Goal: Task Accomplishment & Management: Use online tool/utility

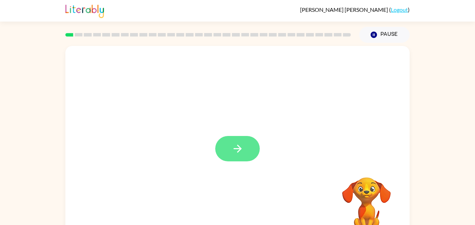
click at [234, 148] on icon "button" at bounding box center [238, 149] width 12 height 12
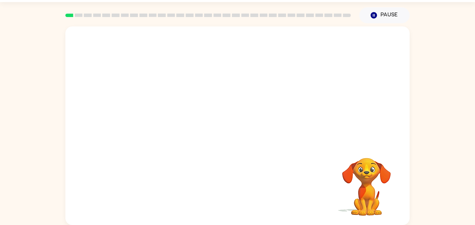
scroll to position [19, 0]
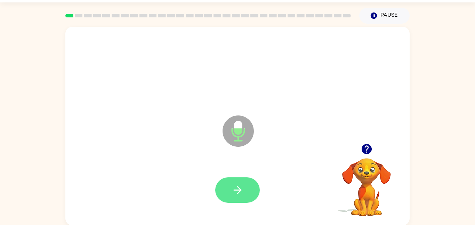
click at [234, 185] on icon "button" at bounding box center [238, 190] width 12 height 12
click at [232, 200] on button "button" at bounding box center [237, 189] width 45 height 25
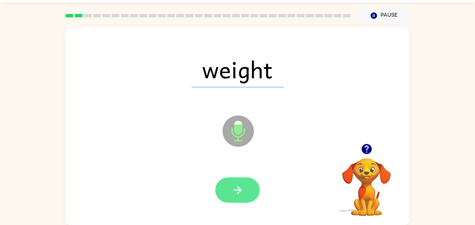
click at [230, 190] on button "button" at bounding box center [237, 189] width 45 height 25
click at [234, 185] on icon "button" at bounding box center [238, 190] width 12 height 12
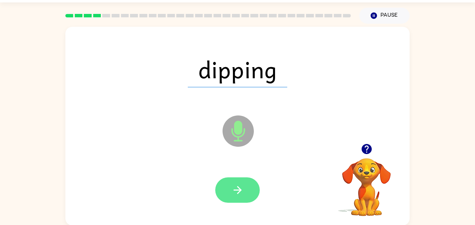
click at [240, 177] on button "button" at bounding box center [237, 189] width 45 height 25
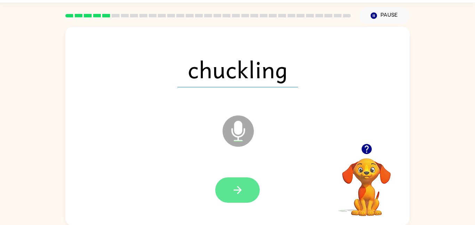
click at [232, 193] on icon "button" at bounding box center [238, 190] width 12 height 12
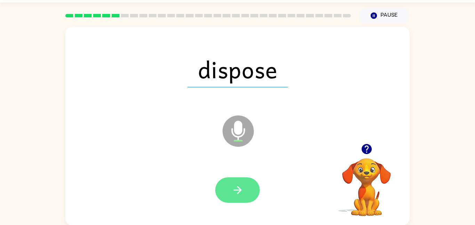
click at [224, 187] on button "button" at bounding box center [237, 189] width 45 height 25
click at [226, 192] on button "button" at bounding box center [237, 189] width 45 height 25
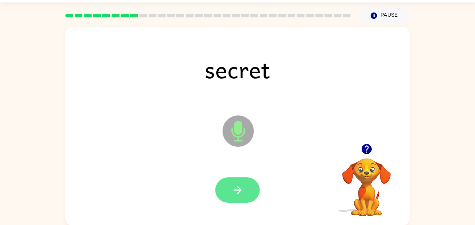
click at [233, 193] on icon "button" at bounding box center [238, 190] width 12 height 12
click at [247, 180] on button "button" at bounding box center [237, 189] width 45 height 25
click at [227, 182] on button "button" at bounding box center [237, 189] width 45 height 25
click at [227, 185] on button "button" at bounding box center [237, 189] width 45 height 25
click at [244, 183] on button "button" at bounding box center [237, 189] width 45 height 25
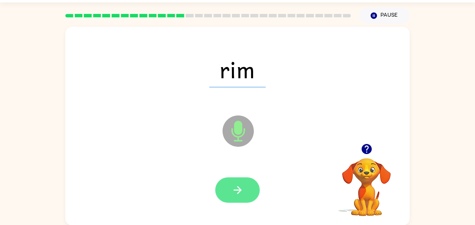
click at [230, 188] on button "button" at bounding box center [237, 189] width 45 height 25
click at [240, 195] on icon "button" at bounding box center [238, 190] width 12 height 12
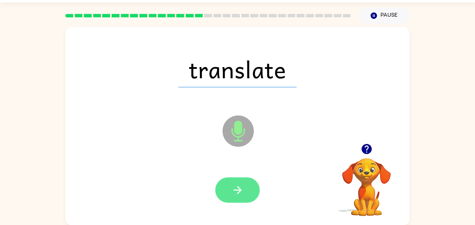
click at [238, 196] on button "button" at bounding box center [237, 189] width 45 height 25
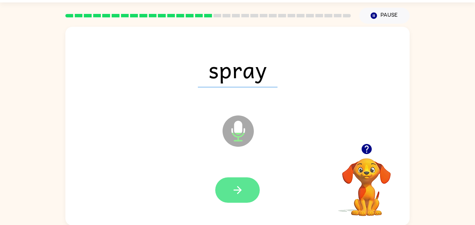
click at [247, 189] on button "button" at bounding box center [237, 189] width 45 height 25
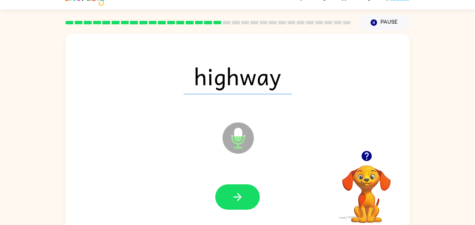
scroll to position [12, 0]
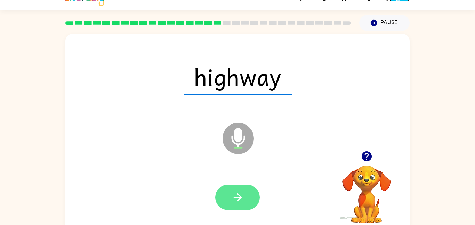
click at [218, 201] on button "button" at bounding box center [237, 197] width 45 height 25
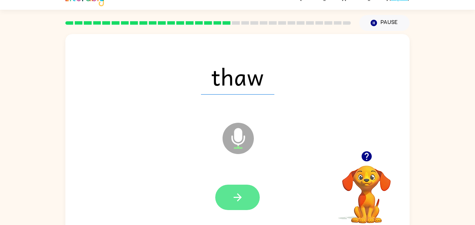
click at [248, 191] on button "button" at bounding box center [237, 197] width 45 height 25
click at [225, 200] on button "button" at bounding box center [237, 197] width 45 height 25
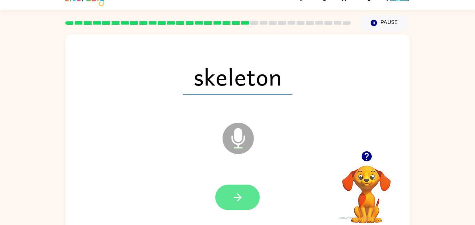
click at [250, 194] on button "button" at bounding box center [237, 197] width 45 height 25
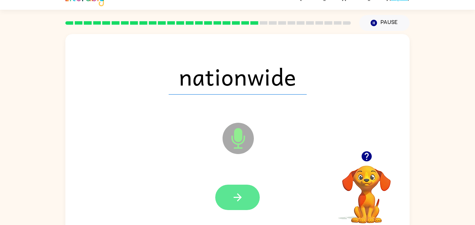
click at [234, 201] on icon "button" at bounding box center [238, 197] width 12 height 12
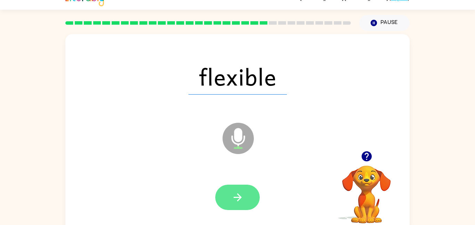
click at [222, 198] on button "button" at bounding box center [237, 197] width 45 height 25
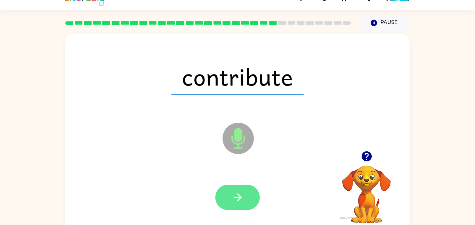
click at [232, 199] on icon "button" at bounding box center [238, 197] width 12 height 12
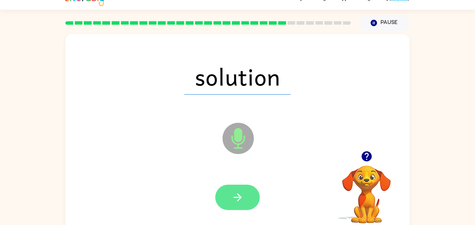
click at [231, 187] on button "button" at bounding box center [237, 197] width 45 height 25
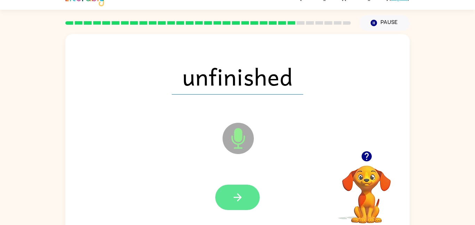
click at [217, 200] on button "button" at bounding box center [237, 197] width 45 height 25
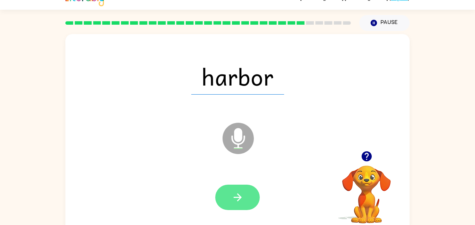
click at [231, 200] on button "button" at bounding box center [237, 197] width 45 height 25
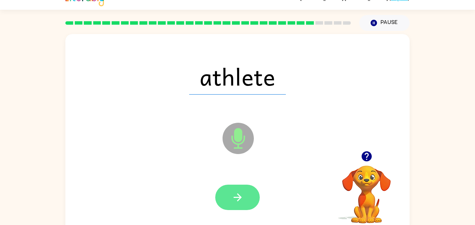
click at [247, 206] on button "button" at bounding box center [237, 197] width 45 height 25
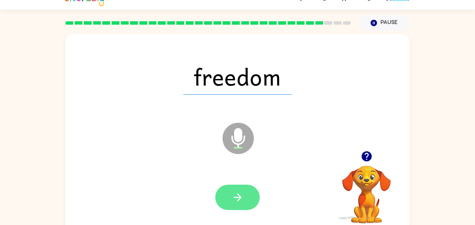
click at [228, 204] on button "button" at bounding box center [237, 197] width 45 height 25
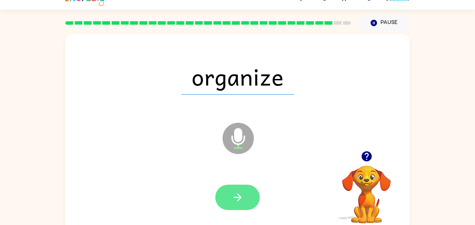
click at [230, 189] on button "button" at bounding box center [237, 197] width 45 height 25
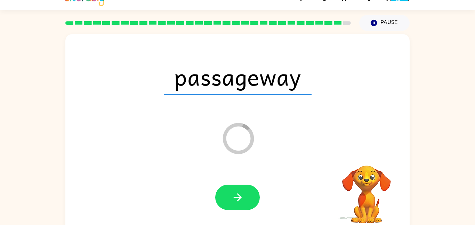
scroll to position [7, 0]
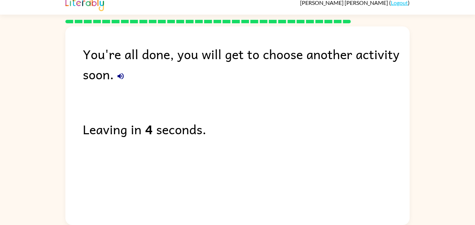
click at [122, 82] on button "button" at bounding box center [121, 76] width 14 height 14
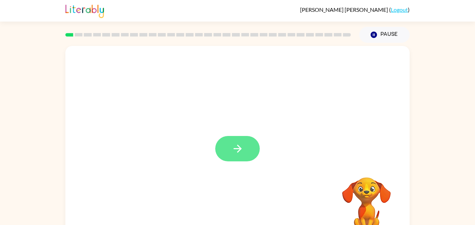
click at [224, 145] on button "button" at bounding box center [237, 148] width 45 height 25
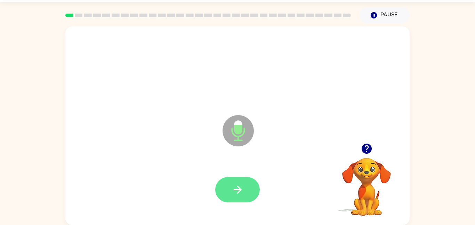
click at [243, 180] on button "button" at bounding box center [237, 189] width 45 height 25
click at [238, 197] on button "button" at bounding box center [237, 189] width 45 height 25
click at [238, 178] on button "button" at bounding box center [237, 189] width 45 height 25
click at [250, 191] on button "button" at bounding box center [237, 189] width 45 height 25
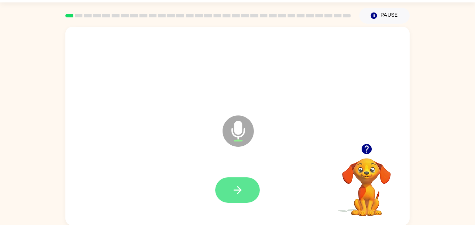
click at [238, 184] on icon "button" at bounding box center [238, 190] width 12 height 12
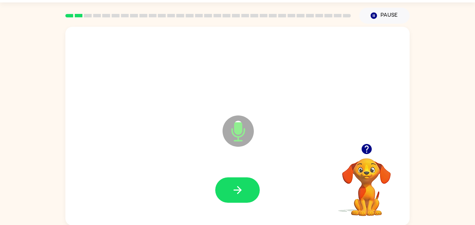
scroll to position [18, 0]
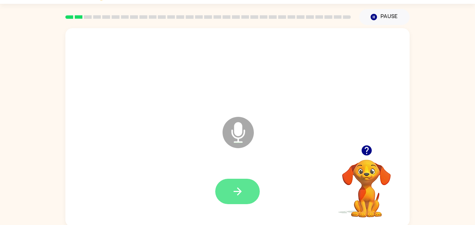
click at [238, 180] on button "button" at bounding box center [237, 191] width 45 height 25
click at [237, 188] on icon "button" at bounding box center [238, 191] width 12 height 12
click at [230, 198] on button "button" at bounding box center [237, 191] width 45 height 25
click at [236, 184] on button "button" at bounding box center [237, 191] width 45 height 25
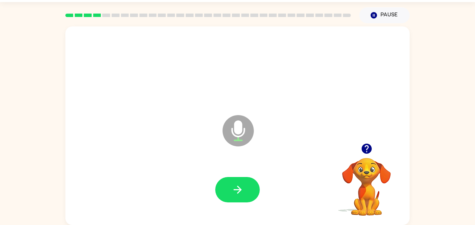
scroll to position [19, 0]
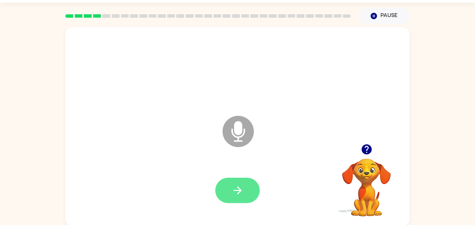
click at [230, 182] on button "button" at bounding box center [237, 190] width 45 height 25
click at [242, 181] on button "button" at bounding box center [237, 190] width 45 height 25
click at [247, 198] on button "button" at bounding box center [237, 190] width 45 height 25
click at [228, 188] on button "button" at bounding box center [237, 190] width 45 height 25
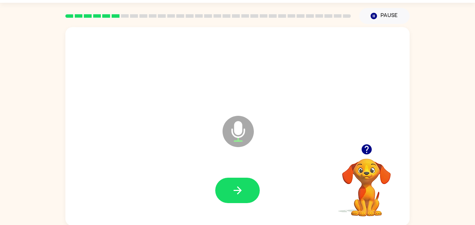
scroll to position [19, 0]
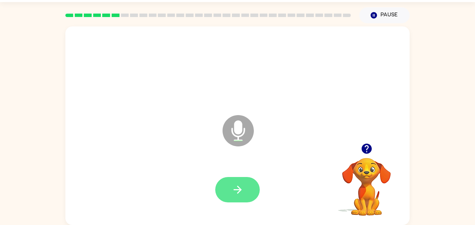
click at [235, 186] on icon "button" at bounding box center [238, 190] width 12 height 12
click at [242, 187] on icon "button" at bounding box center [238, 190] width 12 height 12
click at [236, 190] on icon "button" at bounding box center [238, 190] width 8 height 8
click at [243, 199] on button "button" at bounding box center [237, 189] width 45 height 25
click at [234, 197] on button "button" at bounding box center [237, 189] width 45 height 25
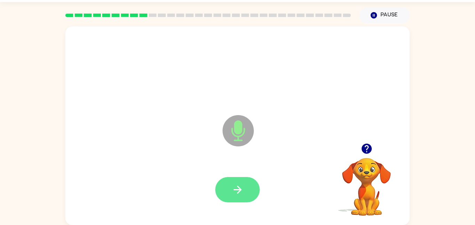
click at [233, 179] on button "button" at bounding box center [237, 189] width 45 height 25
click at [246, 187] on button "button" at bounding box center [237, 189] width 45 height 25
click at [233, 180] on button "button" at bounding box center [237, 189] width 45 height 25
click at [226, 192] on button "button" at bounding box center [237, 189] width 45 height 25
click at [235, 190] on icon "button" at bounding box center [238, 190] width 8 height 8
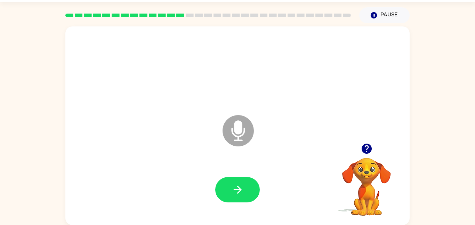
click at [368, 154] on icon "button" at bounding box center [367, 149] width 10 height 10
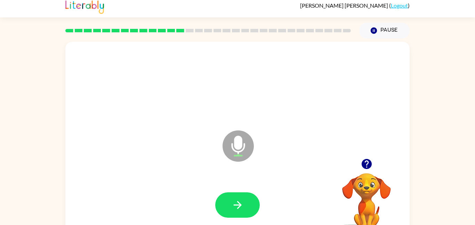
scroll to position [1, 0]
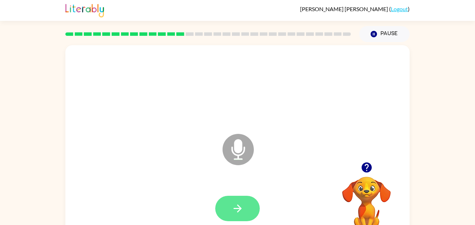
click at [231, 206] on button "button" at bounding box center [237, 208] width 45 height 25
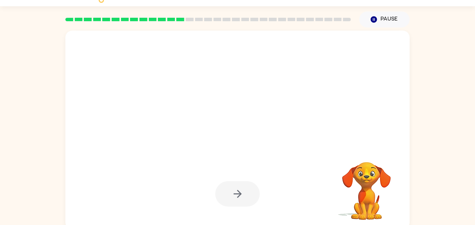
scroll to position [19, 0]
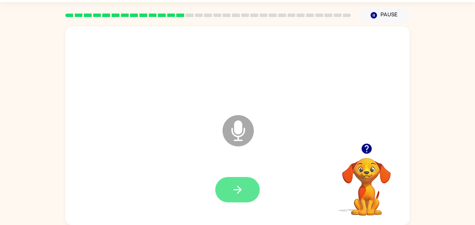
click at [228, 187] on button "button" at bounding box center [237, 189] width 45 height 25
click at [227, 189] on button "button" at bounding box center [237, 189] width 45 height 25
click at [225, 193] on button "button" at bounding box center [237, 189] width 45 height 25
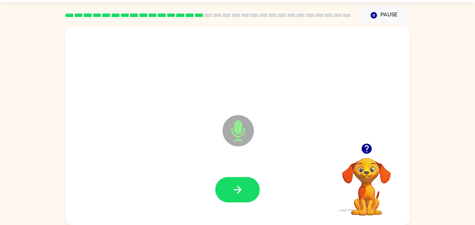
click at [216, 183] on div at bounding box center [237, 189] width 45 height 25
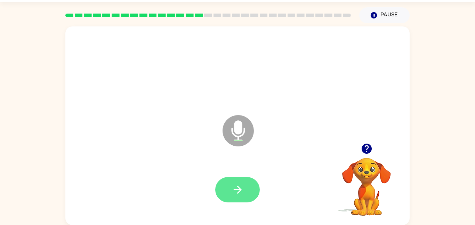
click at [238, 182] on button "button" at bounding box center [237, 189] width 45 height 25
click at [235, 196] on icon "button" at bounding box center [238, 190] width 12 height 12
click at [228, 184] on button "button" at bounding box center [237, 189] width 45 height 25
click at [231, 200] on button "button" at bounding box center [237, 189] width 45 height 25
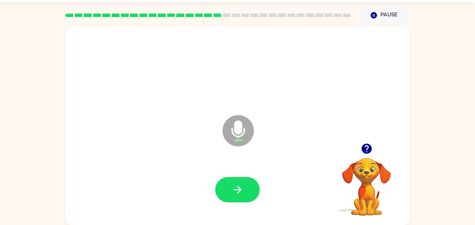
scroll to position [18, 0]
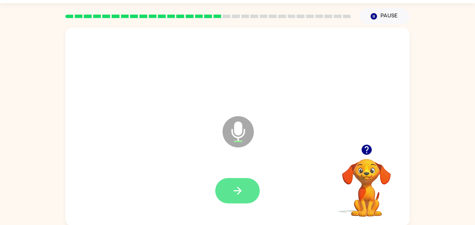
click at [246, 197] on button "button" at bounding box center [237, 190] width 45 height 25
click at [235, 191] on icon "button" at bounding box center [238, 191] width 8 height 8
click at [245, 181] on button "button" at bounding box center [237, 190] width 45 height 25
click at [228, 188] on button "button" at bounding box center [237, 190] width 45 height 25
click at [251, 182] on button "button" at bounding box center [237, 190] width 45 height 25
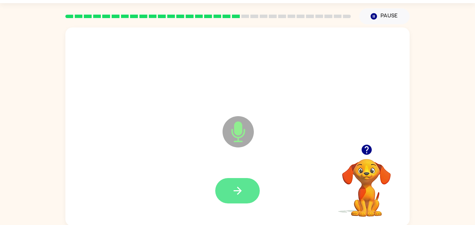
click at [241, 191] on icon "button" at bounding box center [238, 191] width 8 height 8
click at [242, 200] on button "button" at bounding box center [237, 190] width 45 height 25
click at [239, 198] on button "button" at bounding box center [237, 190] width 45 height 25
click at [236, 192] on icon "button" at bounding box center [238, 191] width 12 height 12
click at [242, 193] on icon "button" at bounding box center [238, 191] width 12 height 12
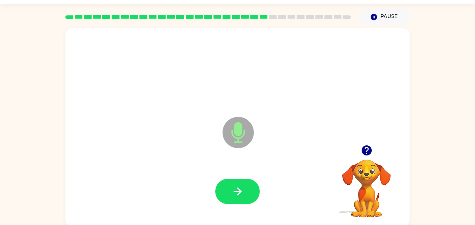
scroll to position [16, 0]
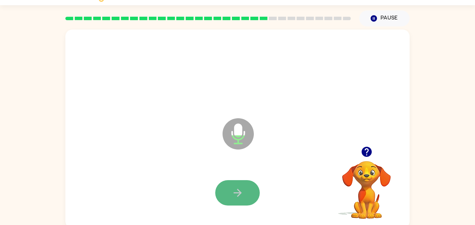
click at [237, 188] on icon "button" at bounding box center [238, 193] width 12 height 12
click at [230, 190] on button "button" at bounding box center [237, 192] width 45 height 25
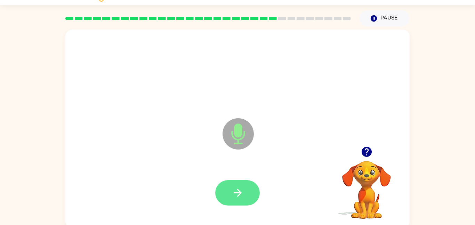
click at [238, 186] on button "button" at bounding box center [237, 192] width 45 height 25
click at [251, 191] on button "button" at bounding box center [237, 192] width 45 height 25
click at [232, 192] on icon "button" at bounding box center [238, 193] width 12 height 12
click at [242, 193] on icon "button" at bounding box center [238, 193] width 8 height 8
click at [235, 189] on icon "button" at bounding box center [238, 193] width 12 height 12
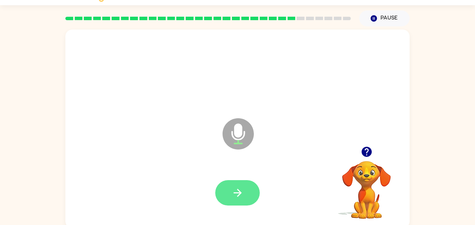
click at [244, 202] on button "button" at bounding box center [237, 192] width 45 height 25
click at [239, 182] on button "button" at bounding box center [237, 192] width 45 height 25
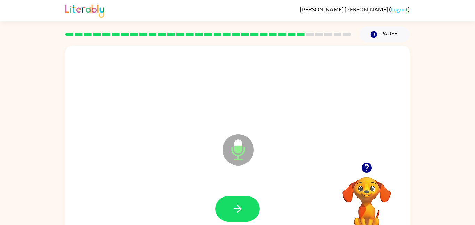
scroll to position [0, 0]
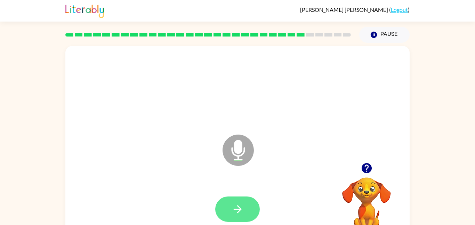
click at [228, 211] on button "button" at bounding box center [237, 209] width 45 height 25
click at [231, 214] on button "button" at bounding box center [237, 209] width 45 height 25
click at [239, 204] on icon "button" at bounding box center [238, 209] width 12 height 12
click at [246, 205] on button "button" at bounding box center [237, 209] width 45 height 25
click at [226, 204] on button "button" at bounding box center [237, 209] width 45 height 25
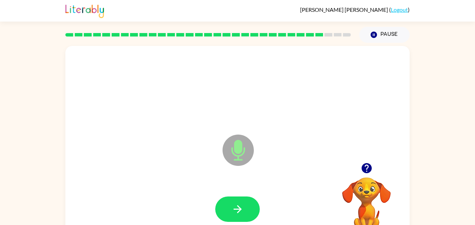
click at [371, 170] on icon "button" at bounding box center [367, 168] width 10 height 10
click at [229, 197] on button "button" at bounding box center [237, 209] width 45 height 25
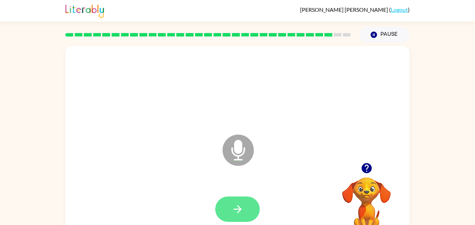
click at [236, 207] on icon "button" at bounding box center [238, 209] width 12 height 12
click at [235, 208] on icon "button" at bounding box center [238, 209] width 12 height 12
click at [231, 207] on button "button" at bounding box center [237, 209] width 45 height 25
click at [233, 203] on icon "button" at bounding box center [238, 209] width 12 height 12
